Goal: Information Seeking & Learning: Learn about a topic

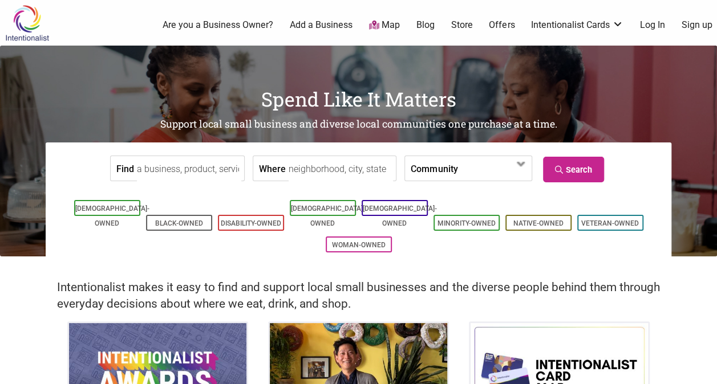
click at [314, 165] on input "Where" at bounding box center [341, 169] width 104 height 26
click at [205, 156] on div "Find" at bounding box center [177, 169] width 135 height 26
click at [200, 169] on input "Find" at bounding box center [189, 169] width 104 height 26
click at [337, 159] on input "Where" at bounding box center [341, 169] width 104 height 26
click at [468, 181] on span at bounding box center [493, 168] width 73 height 25
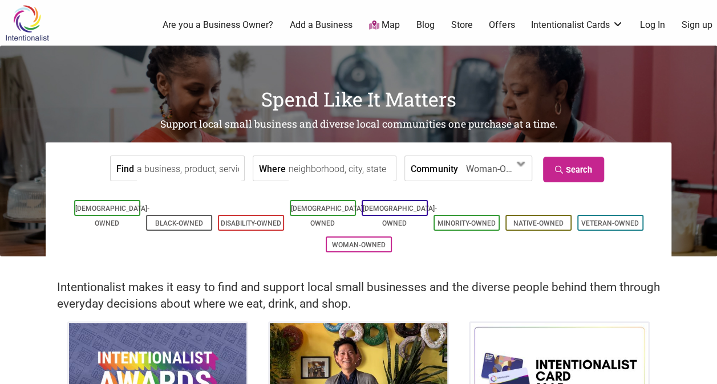
click at [320, 172] on input "Where" at bounding box center [341, 169] width 104 height 26
type input "[GEOGRAPHIC_DATA], [GEOGRAPHIC_DATA], [GEOGRAPHIC_DATA]"
click at [578, 157] on link "Search" at bounding box center [573, 170] width 61 height 26
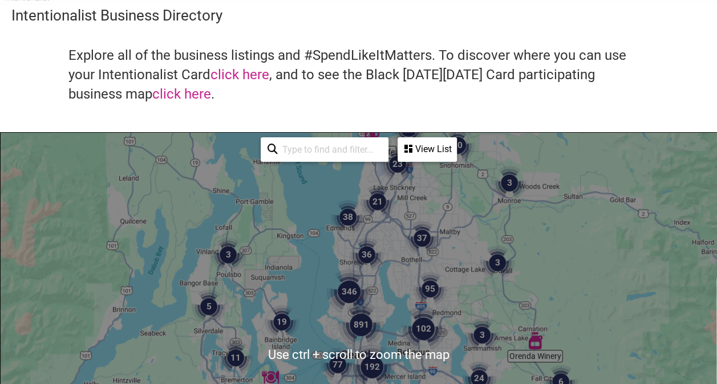
scroll to position [34, 0]
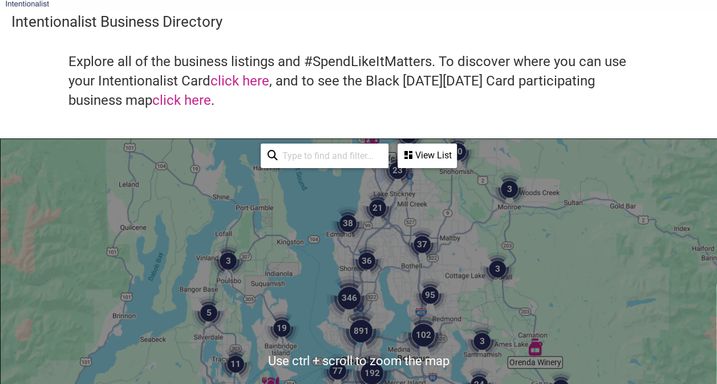
click at [423, 146] on div "View List" at bounding box center [427, 156] width 57 height 22
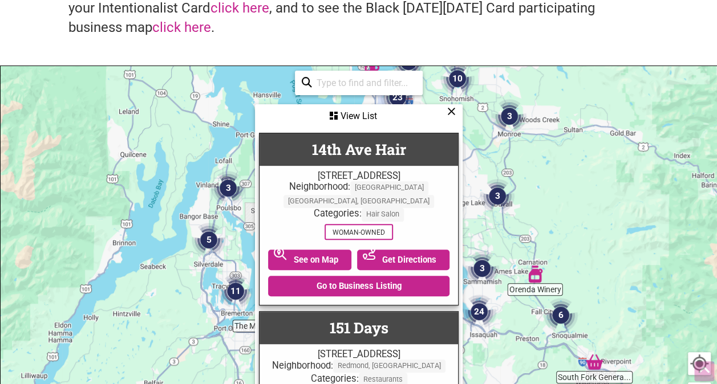
scroll to position [108, 0]
